Goal: Task Accomplishment & Management: Manage account settings

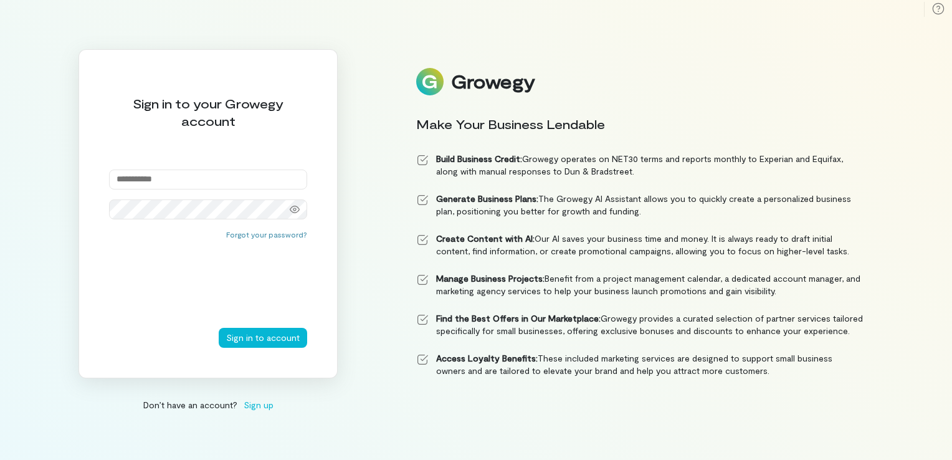
click at [197, 174] on input "email" at bounding box center [208, 179] width 198 height 20
click at [219, 328] on button "Sign in to account" at bounding box center [263, 338] width 88 height 20
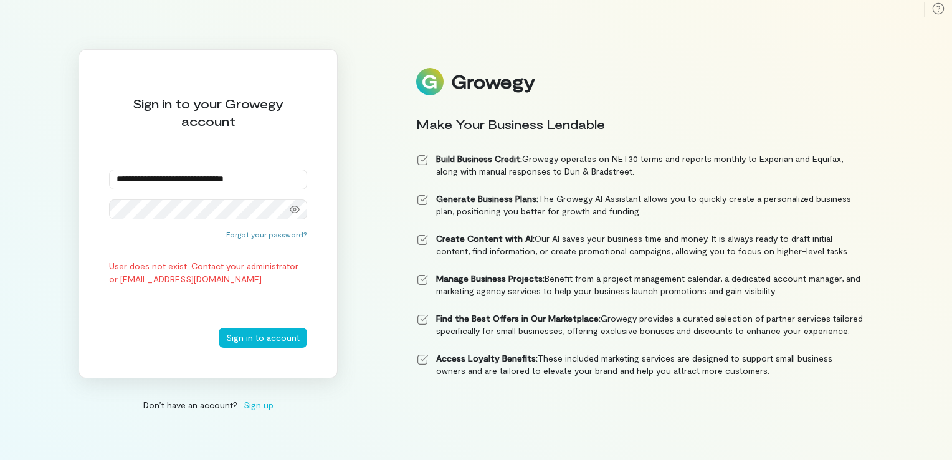
click at [219, 328] on button "Sign in to account" at bounding box center [263, 338] width 88 height 20
click at [295, 204] on icon at bounding box center [295, 209] width 10 height 10
drag, startPoint x: 267, startPoint y: 176, endPoint x: 80, endPoint y: 225, distance: 193.3
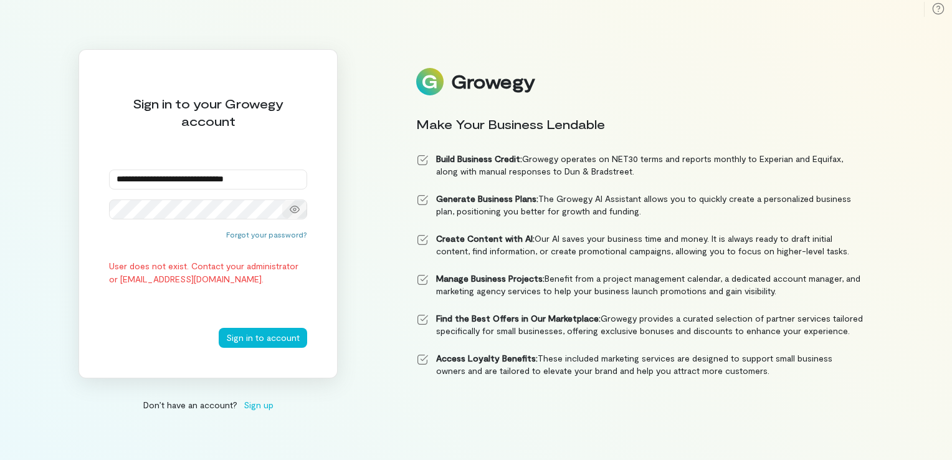
click at [80, 225] on div "**********" at bounding box center [208, 213] width 259 height 329
type input "**********"
click at [297, 205] on icon at bounding box center [295, 209] width 10 height 10
click at [298, 206] on icon at bounding box center [295, 209] width 10 height 10
click at [219, 328] on button "Sign in to account" at bounding box center [263, 338] width 88 height 20
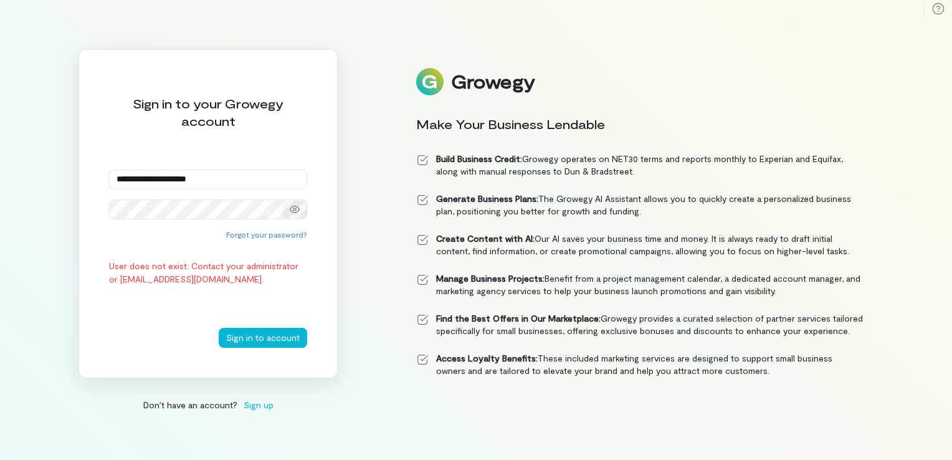
click at [219, 328] on button "Sign in to account" at bounding box center [263, 338] width 88 height 20
click at [299, 210] on icon at bounding box center [295, 209] width 10 height 7
click at [299, 211] on icon at bounding box center [295, 209] width 10 height 10
click at [219, 328] on button "Sign in to account" at bounding box center [263, 338] width 88 height 20
